Goal: Information Seeking & Learning: Learn about a topic

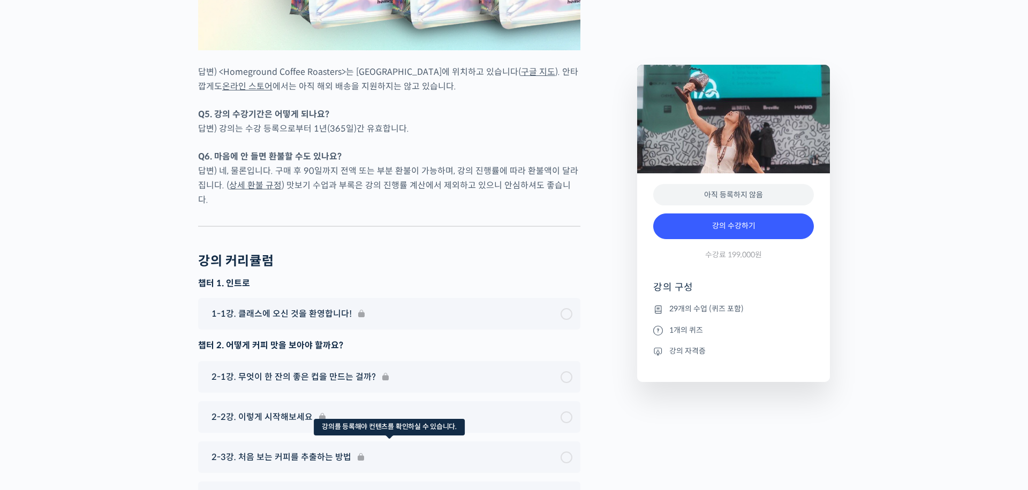
scroll to position [4977, 0]
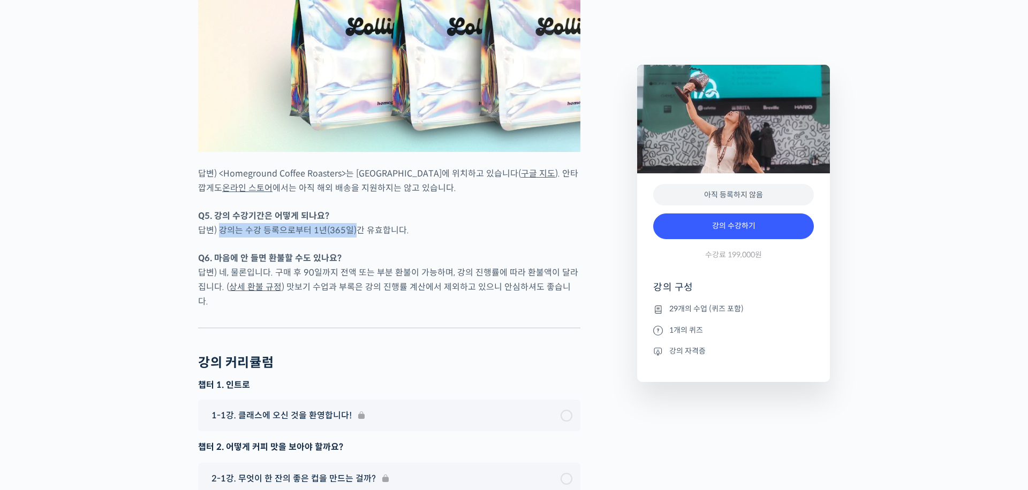
drag, startPoint x: 220, startPoint y: 184, endPoint x: 366, endPoint y: 193, distance: 145.9
click at [408, 251] on p "Q6. 마음에 안 들면 환불할 수도 있나요? 답변) 네, 물론입니다. 구매 후 90일까지 전액 또는 부분 환불이 가능하며, 강의 진행률에 따라…" at bounding box center [389, 280] width 382 height 58
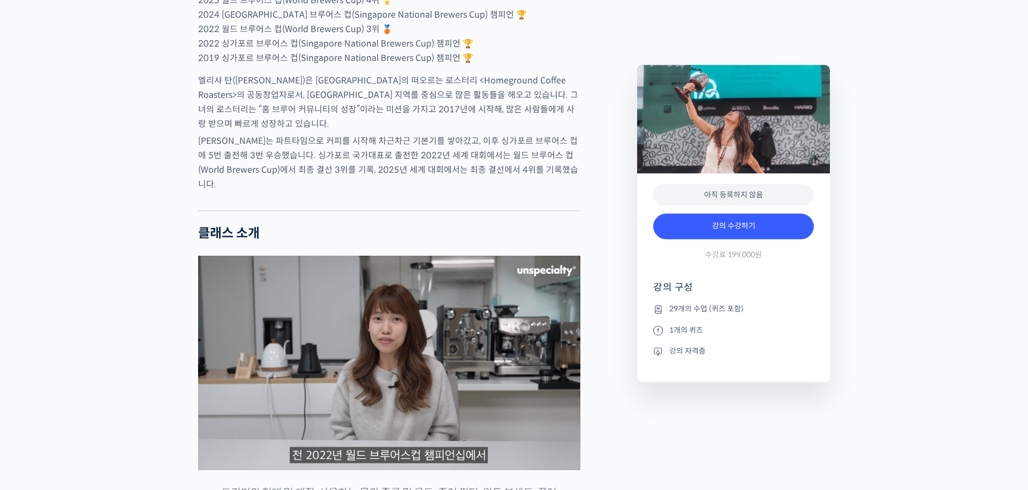
scroll to position [795, 0]
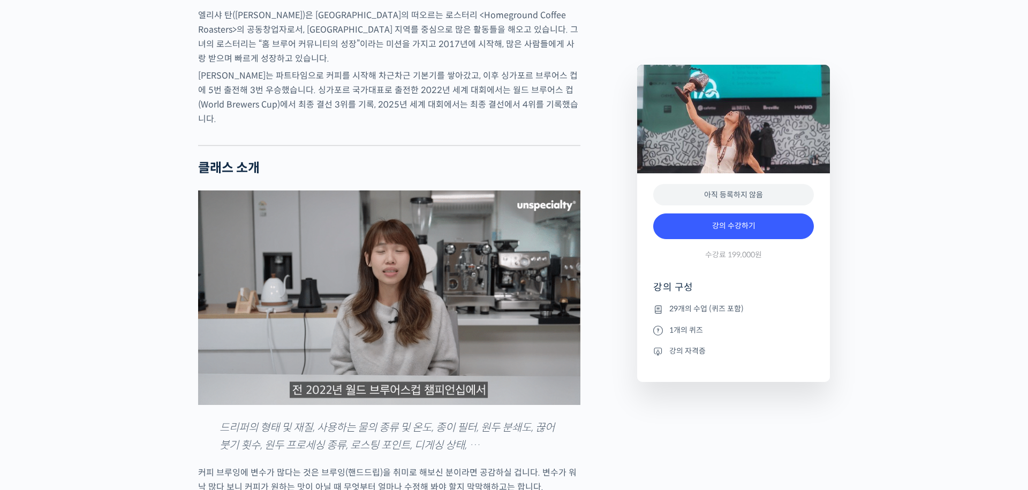
click at [345, 297] on img at bounding box center [389, 298] width 382 height 215
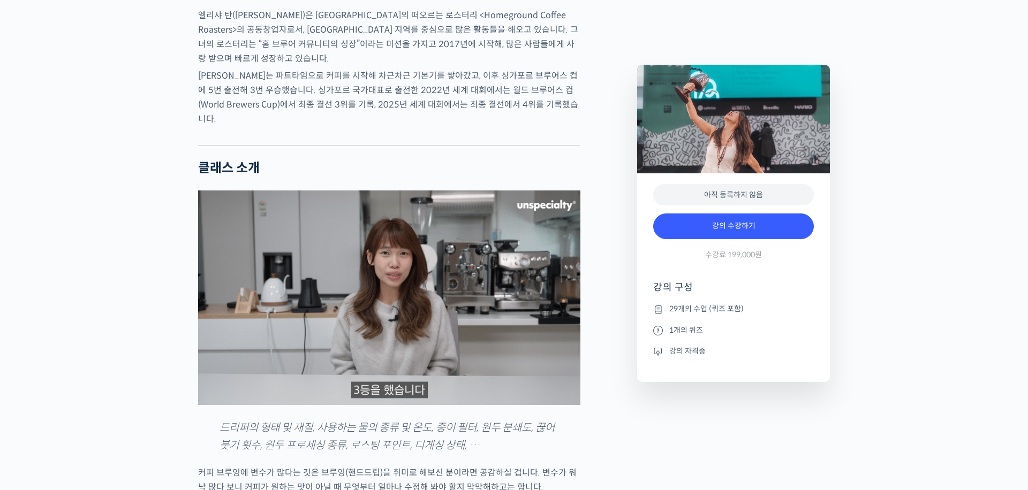
click at [226, 399] on img at bounding box center [389, 298] width 382 height 215
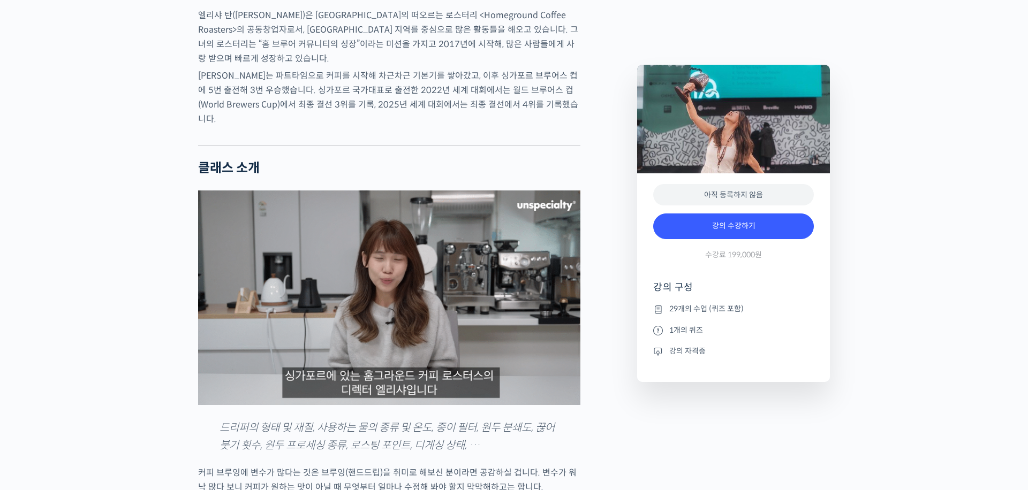
click at [347, 330] on img at bounding box center [389, 298] width 382 height 215
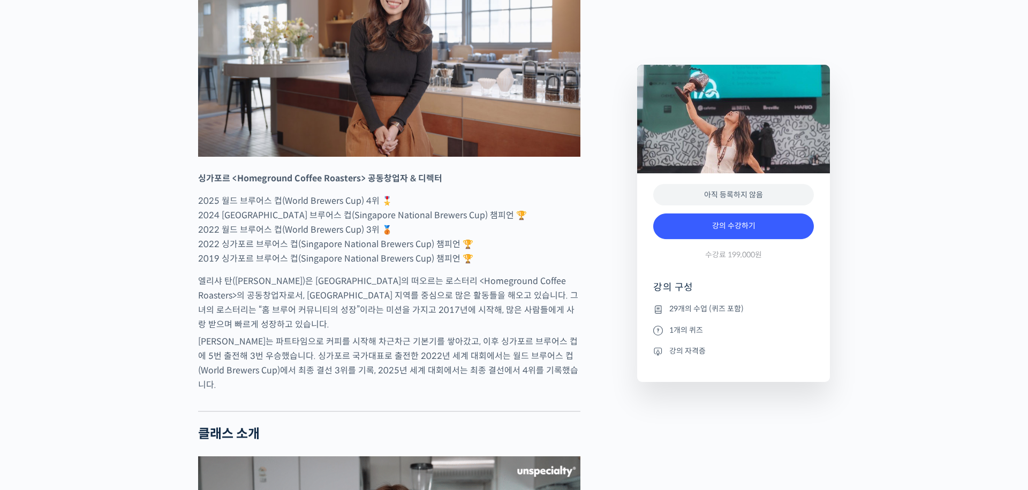
scroll to position [525, 0]
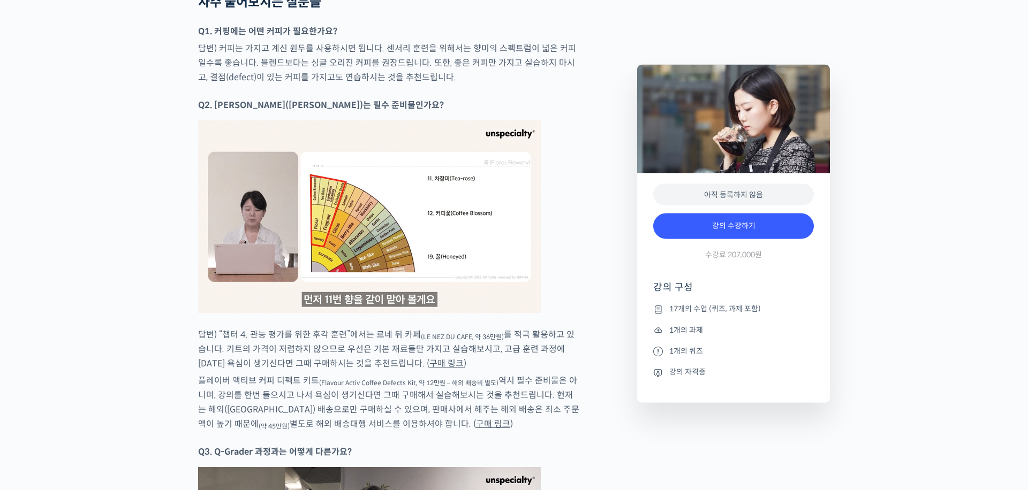
scroll to position [5801, 0]
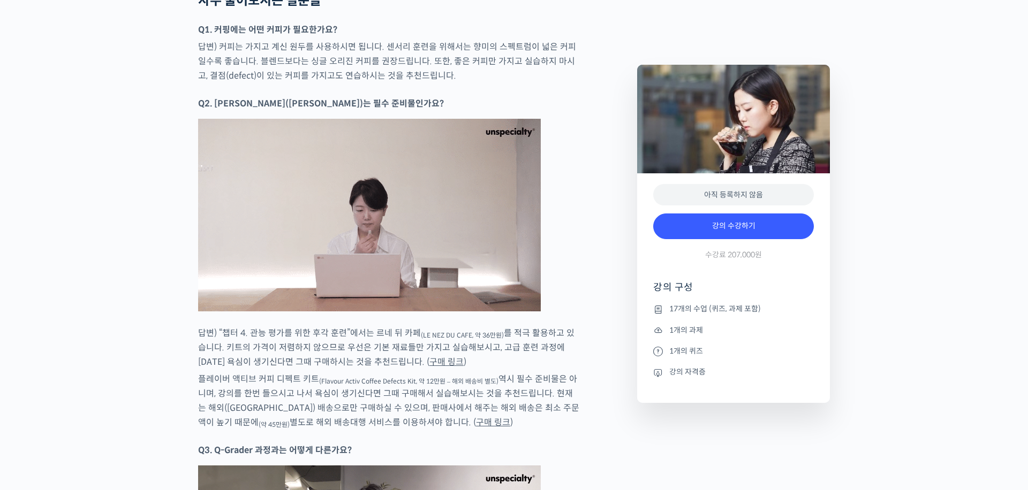
click at [429, 362] on link "구매 링크" at bounding box center [446, 362] width 34 height 11
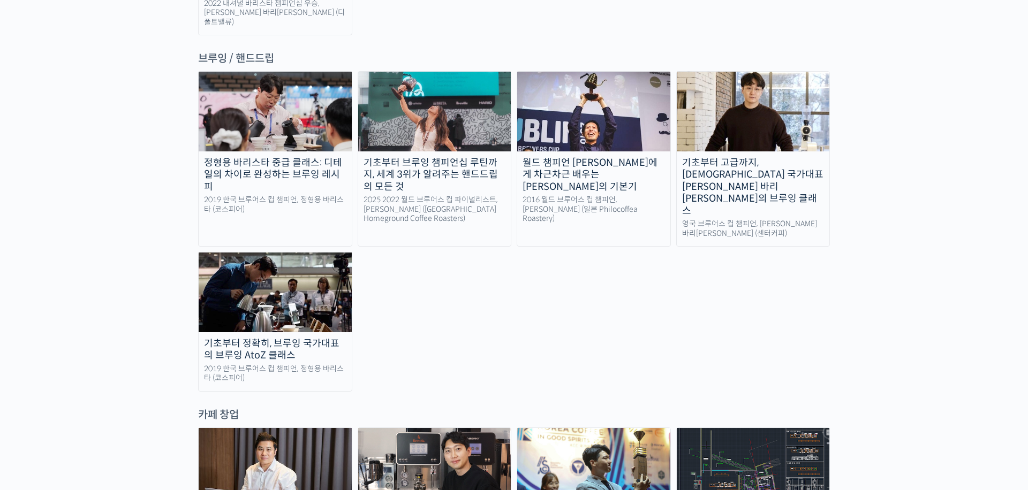
scroll to position [1754, 0]
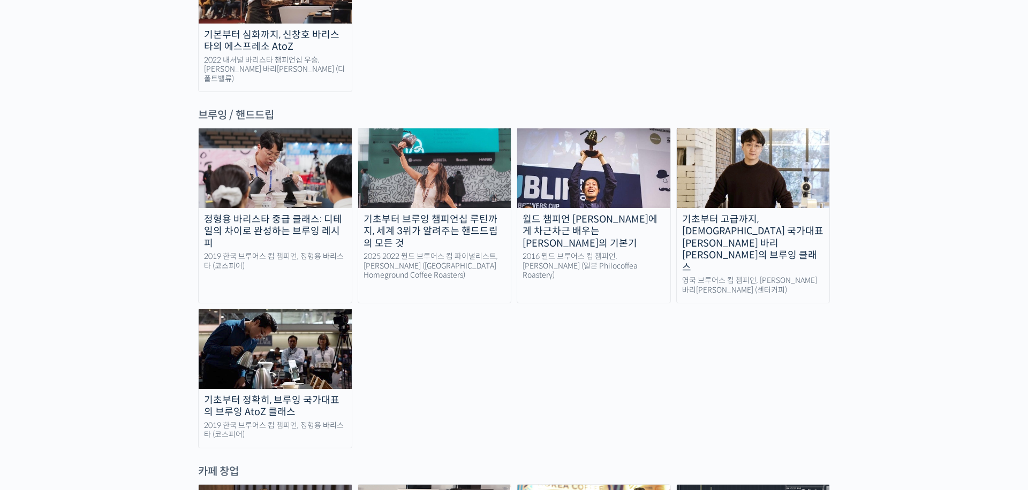
click at [622, 214] on div "월드 챔피언 테츠 카스야에게 차근차근 배우는 브루잉의 기본기" at bounding box center [593, 232] width 153 height 36
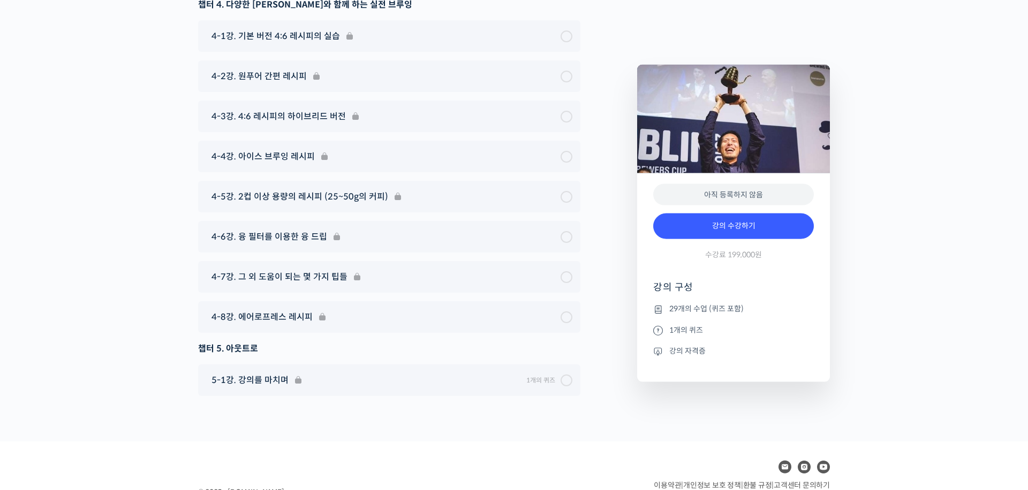
scroll to position [5482, 0]
